Goal: Information Seeking & Learning: Learn about a topic

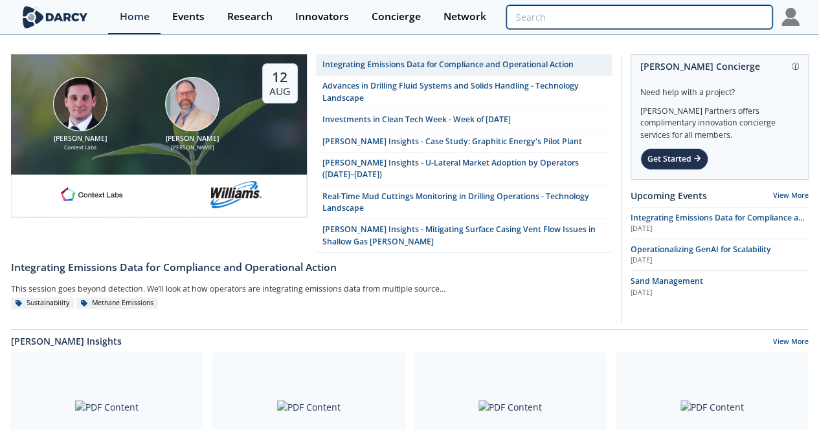
click at [713, 18] on input "search" at bounding box center [638, 17] width 265 height 24
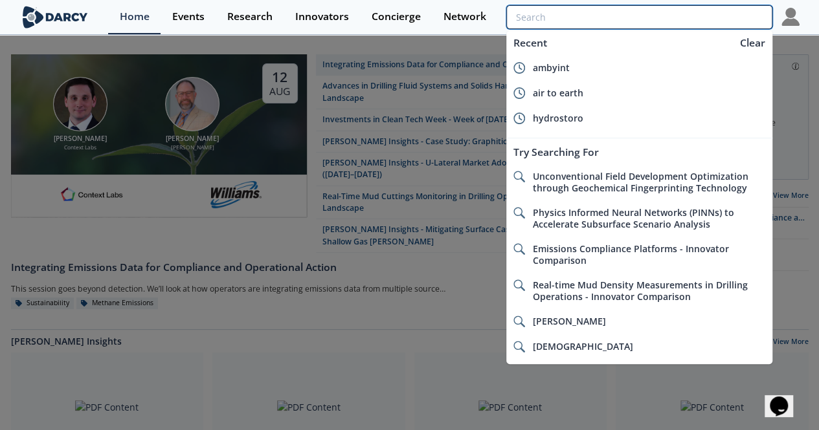
paste input "Prius Intelli"
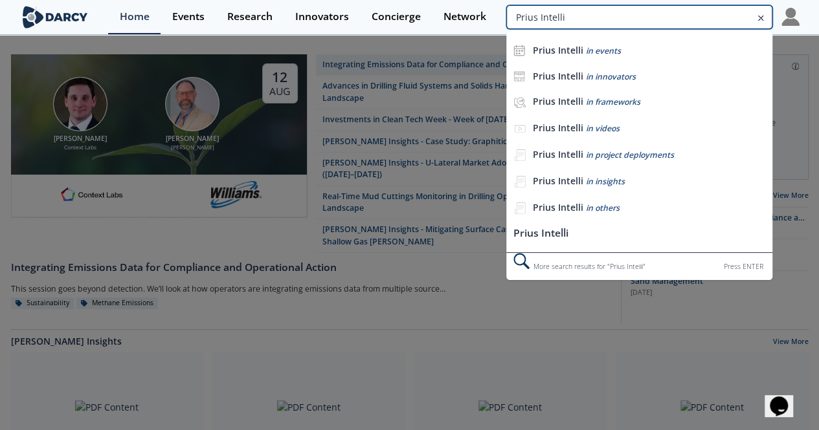
click at [713, 18] on input "Prius Intelli" at bounding box center [638, 17] width 265 height 24
type input "Prius Intelli"
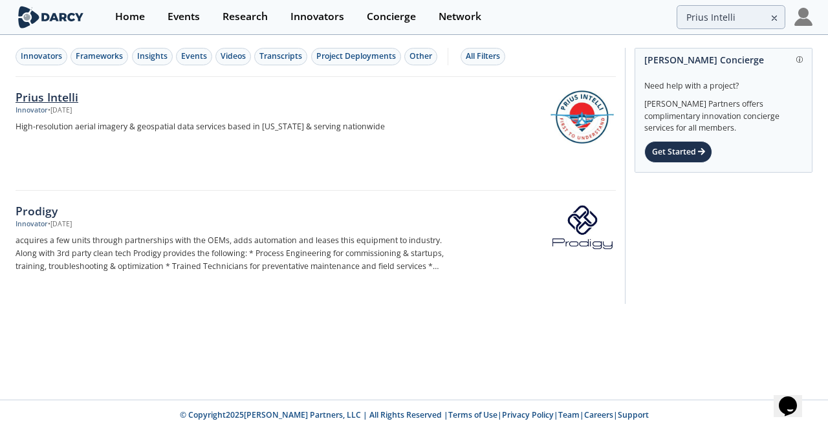
click at [28, 98] on div "Prius Intelli" at bounding box center [230, 97] width 428 height 17
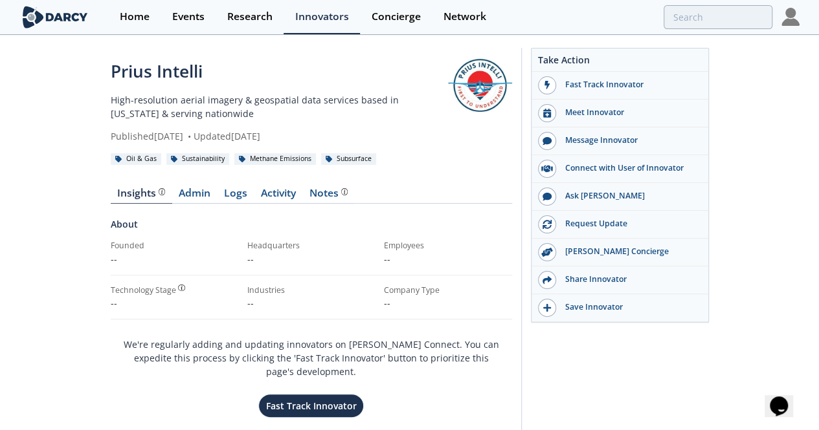
type input "Prius Intelli"
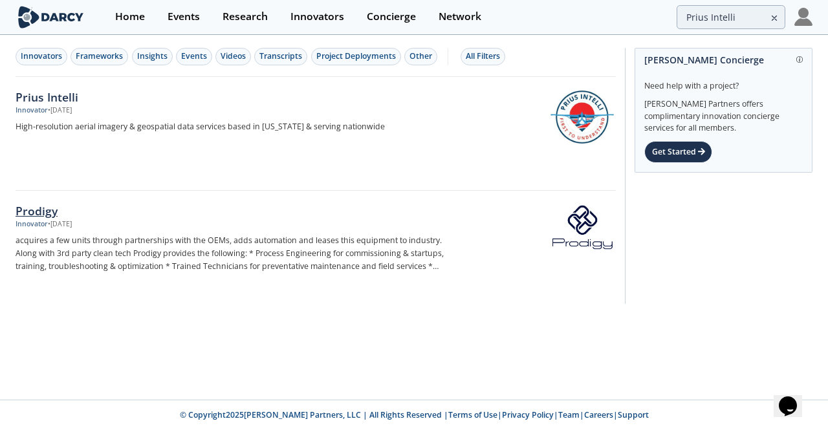
click at [43, 210] on div "Prodigy" at bounding box center [230, 211] width 428 height 17
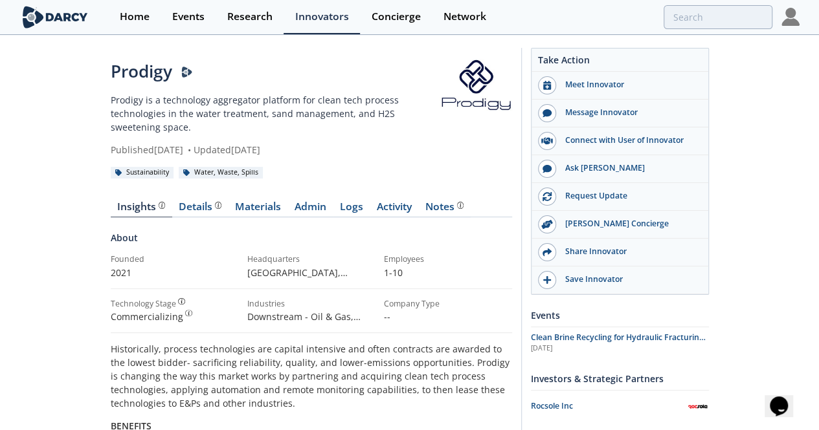
type input "Prius Intelli"
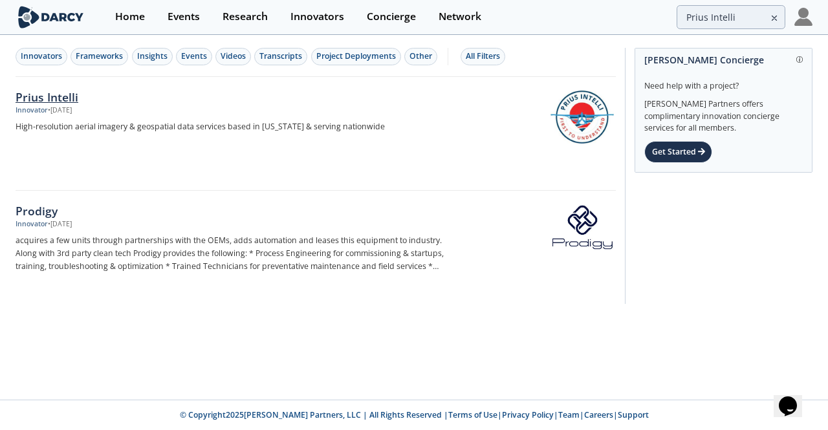
click at [65, 91] on div "Prius Intelli" at bounding box center [230, 97] width 428 height 17
